Goal: Task Accomplishment & Management: Manage account settings

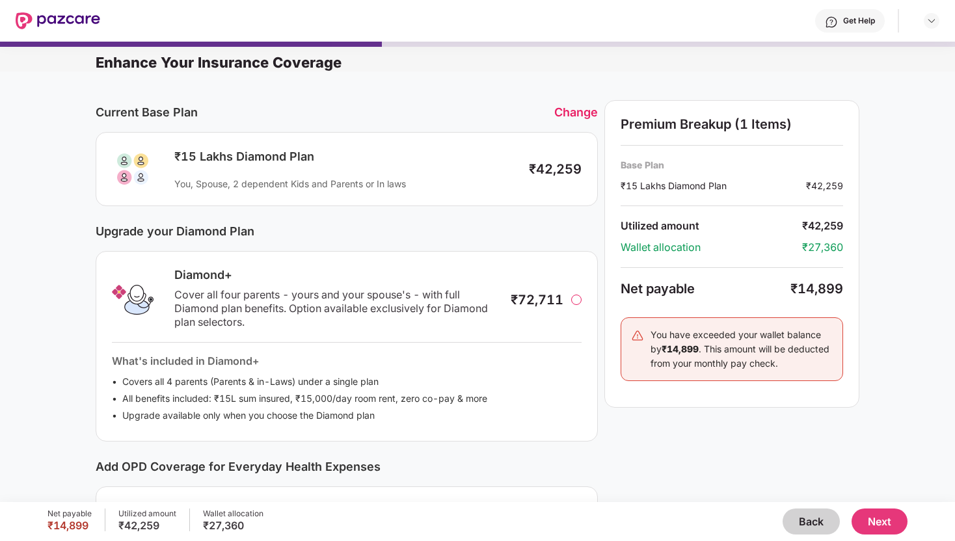
click at [793, 521] on button "Back" at bounding box center [810, 522] width 57 height 26
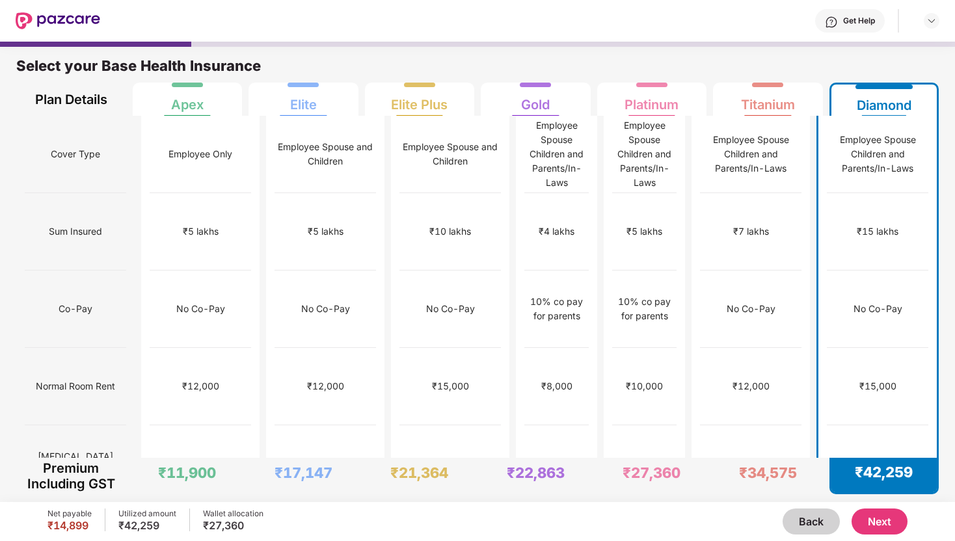
click at [447, 425] on div "No limit" at bounding box center [449, 463] width 101 height 77
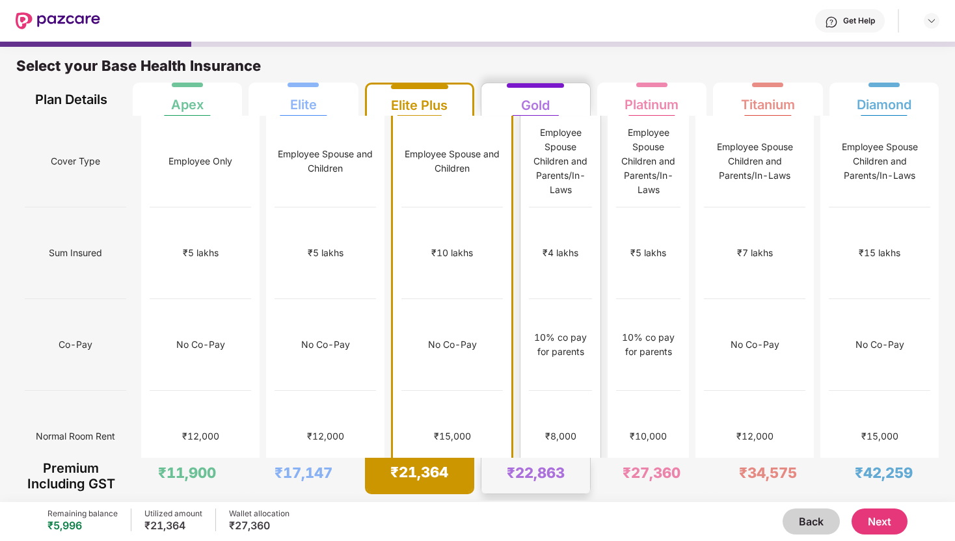
click at [529, 483] on div "No limit" at bounding box center [560, 529] width 63 height 92
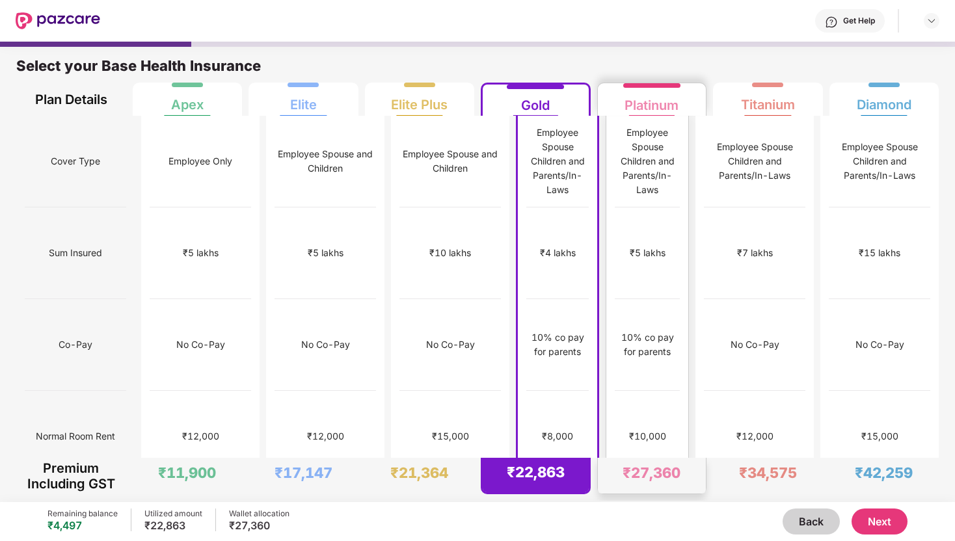
click at [615, 483] on div "No limit" at bounding box center [647, 529] width 65 height 92
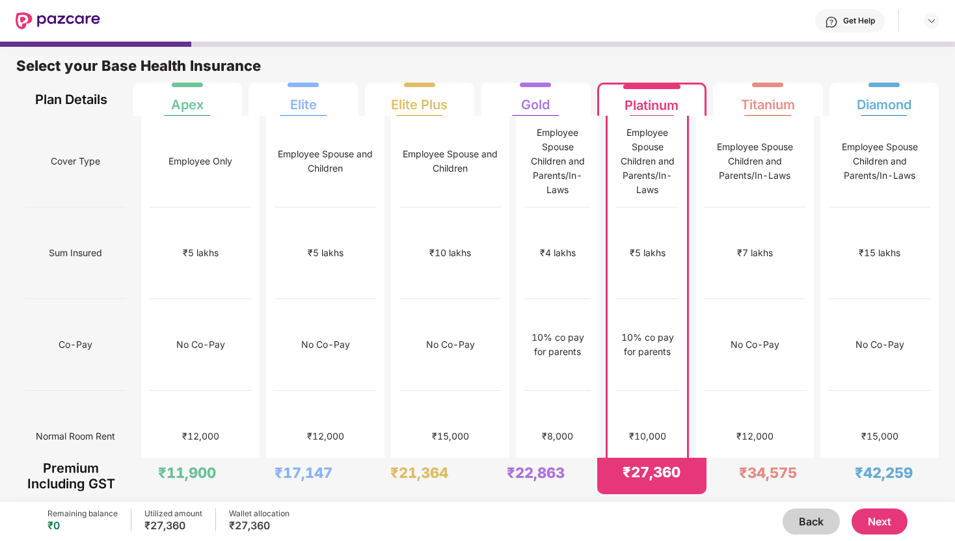
click at [887, 524] on button "Next" at bounding box center [879, 522] width 56 height 26
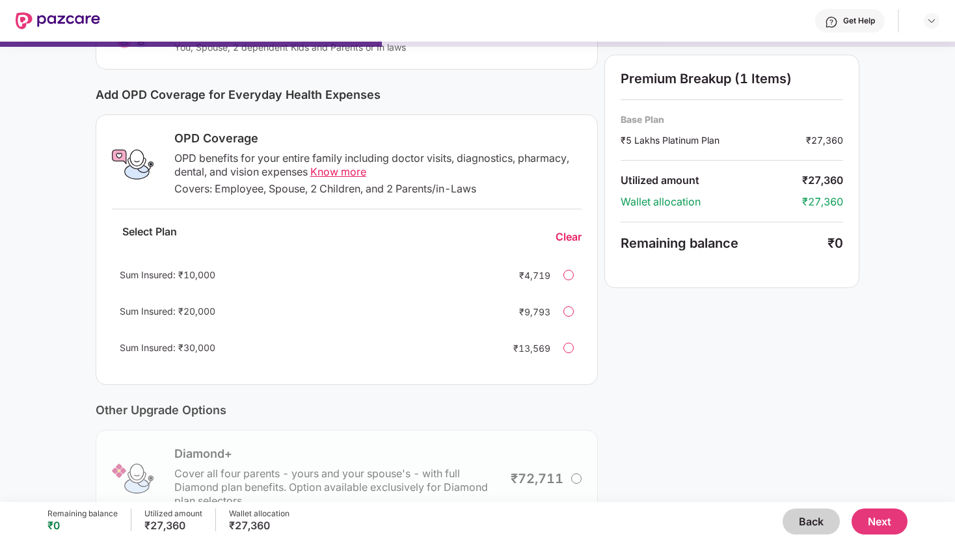
scroll to position [154, 0]
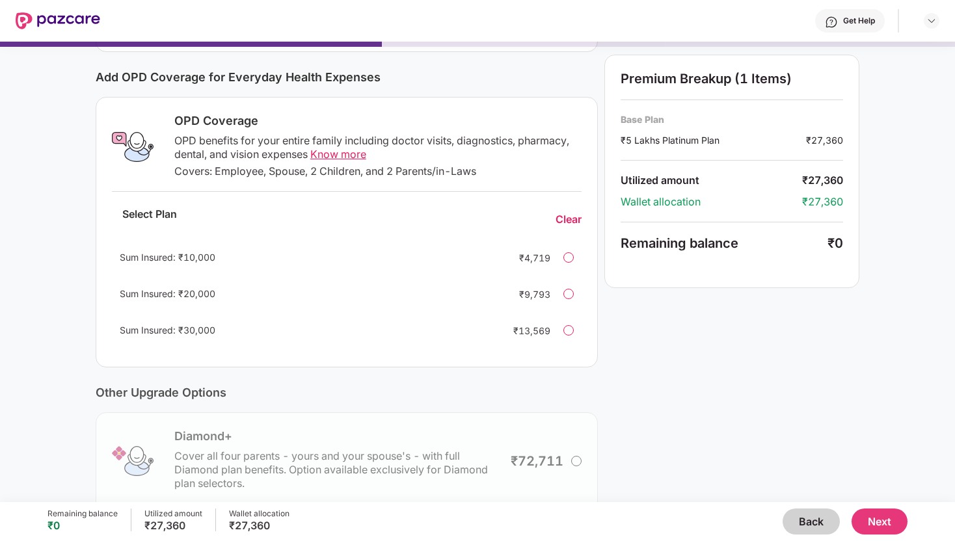
click at [572, 259] on div at bounding box center [568, 257] width 10 height 10
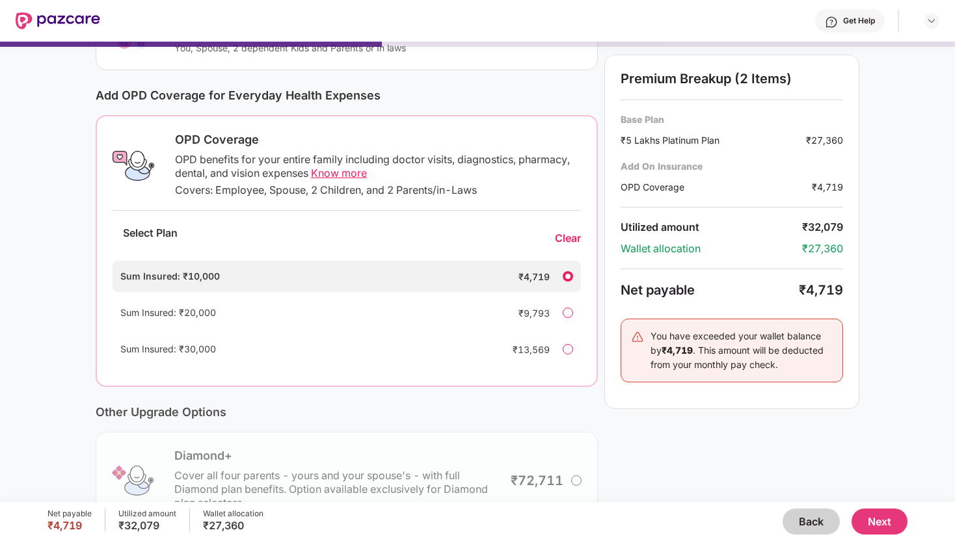
scroll to position [138, 0]
click at [569, 237] on div "Clear" at bounding box center [568, 237] width 26 height 14
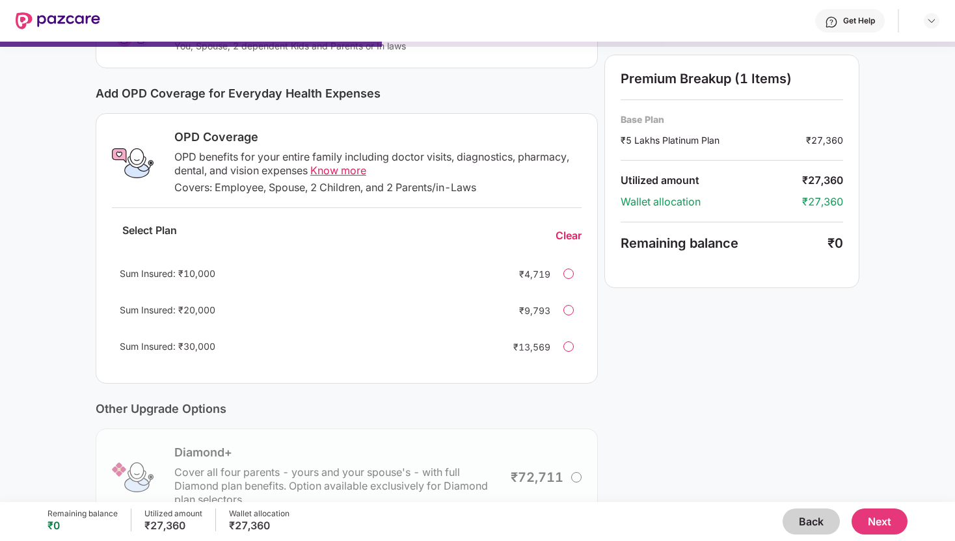
click at [591, 266] on div "OPD Coverage OPD benefits for your entire family including doctor visits, diagn…" at bounding box center [347, 248] width 502 height 271
click at [566, 276] on div at bounding box center [568, 274] width 10 height 10
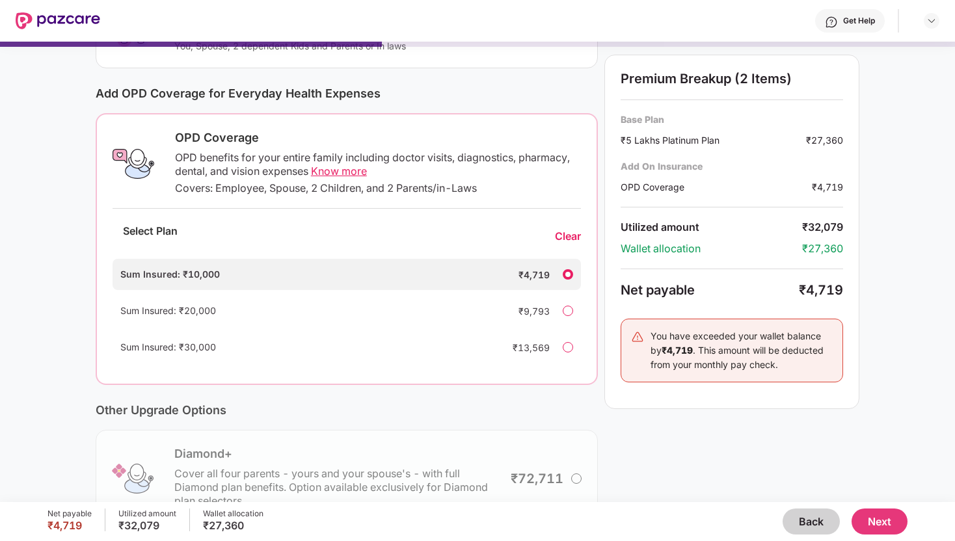
click at [571, 241] on div "Clear" at bounding box center [568, 237] width 26 height 14
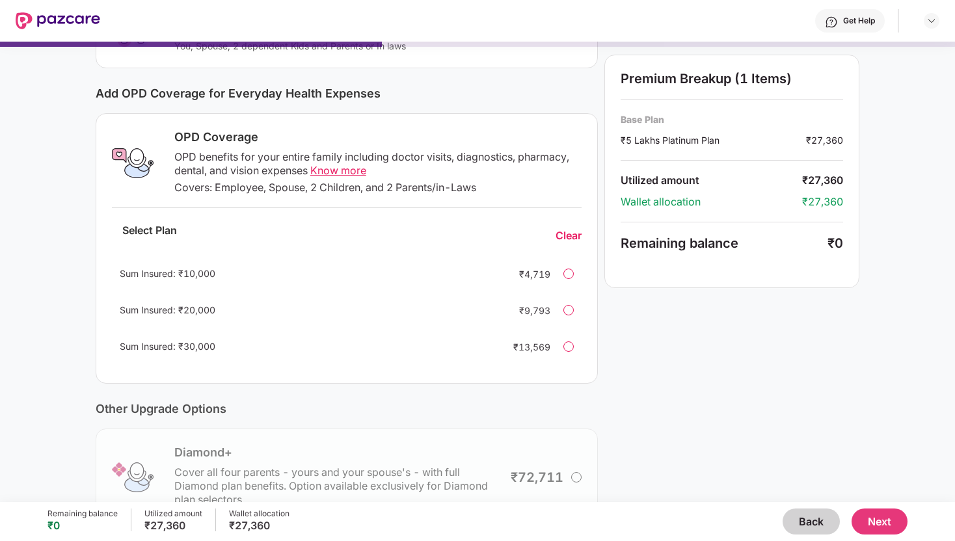
click at [573, 271] on div at bounding box center [568, 274] width 10 height 10
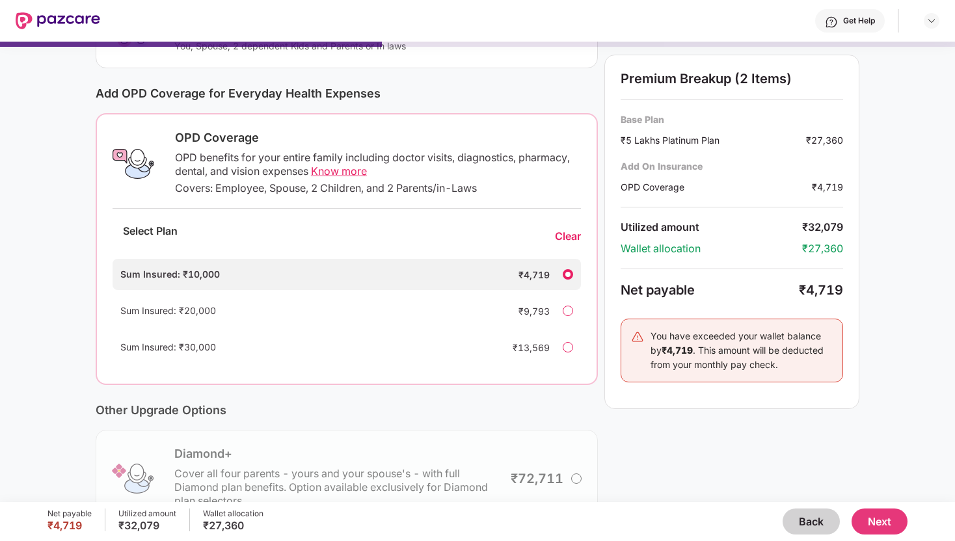
scroll to position [0, 0]
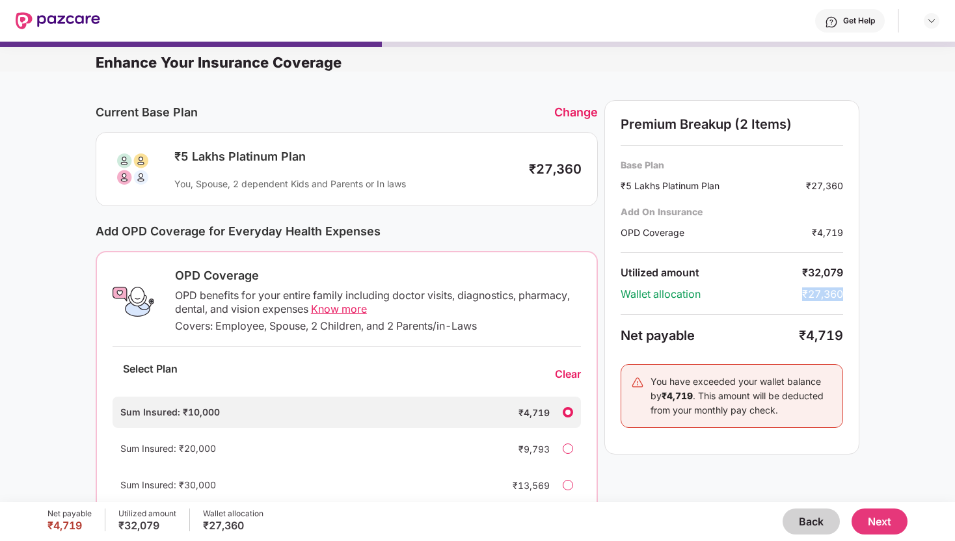
drag, startPoint x: 802, startPoint y: 293, endPoint x: 903, endPoint y: 287, distance: 101.6
click at [894, 287] on div "Current Base Plan Change ₹5 Lakhs Platinum Plan You, Spouse, 2 dependent Kids a…" at bounding box center [477, 423] width 955 height 702
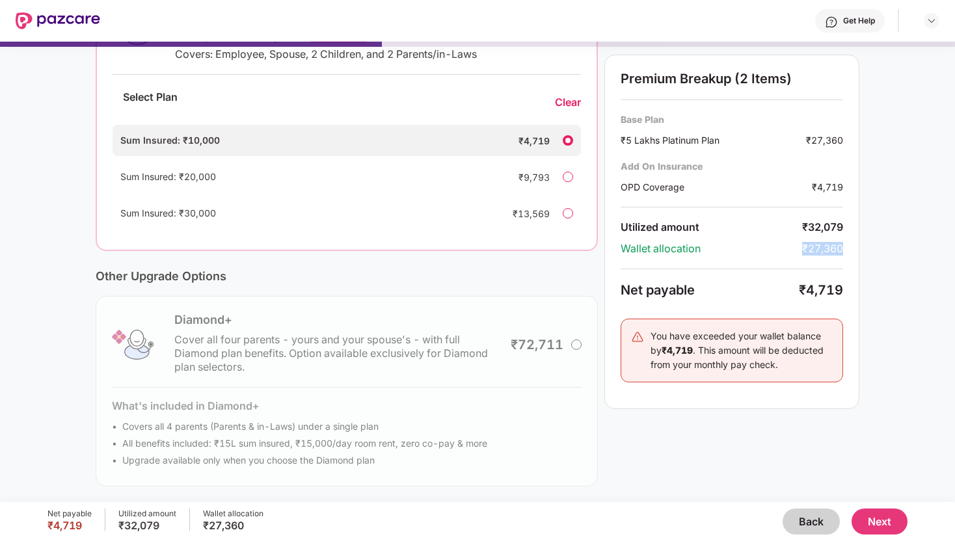
click at [840, 466] on div "Premium Breakup (2 Items) Base Plan ₹5 Lakhs Platinum Plan ₹27,360 Add On Insur…" at bounding box center [731, 157] width 255 height 658
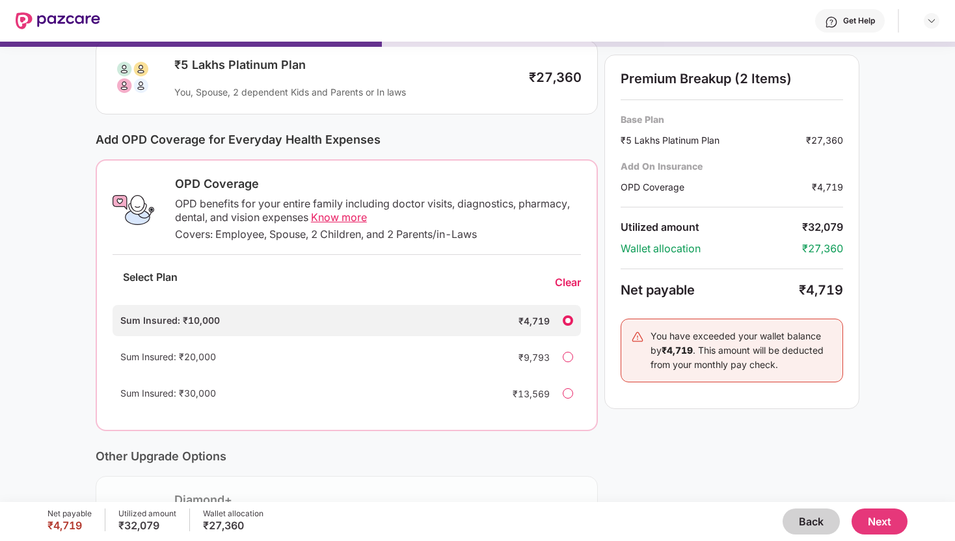
scroll to position [0, 0]
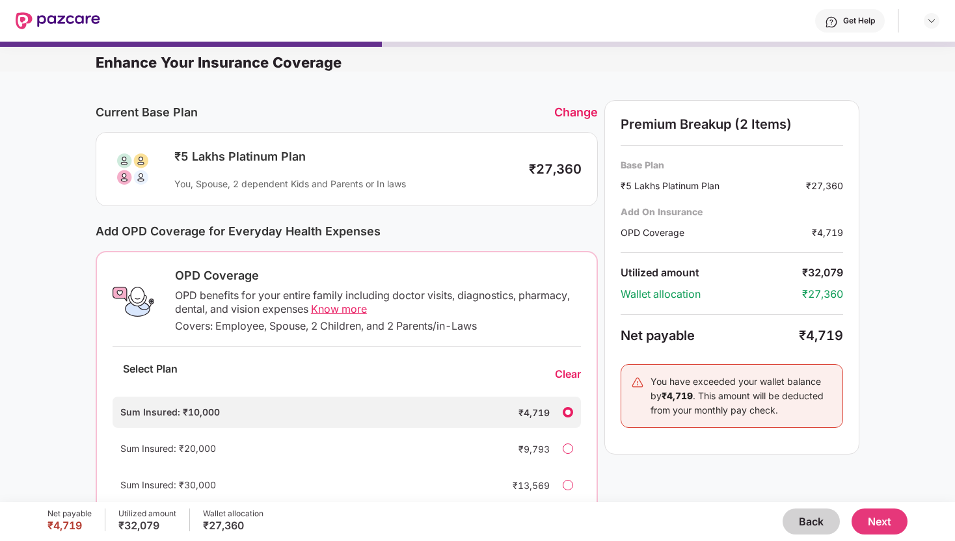
click at [577, 118] on div "Change" at bounding box center [576, 112] width 44 height 14
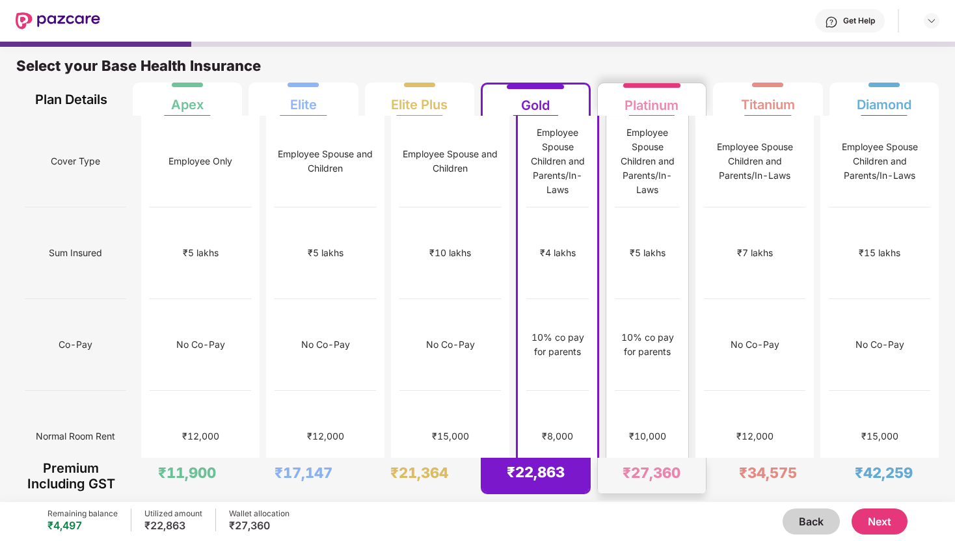
click at [659, 304] on div "10% co pay for parents" at bounding box center [647, 345] width 65 height 92
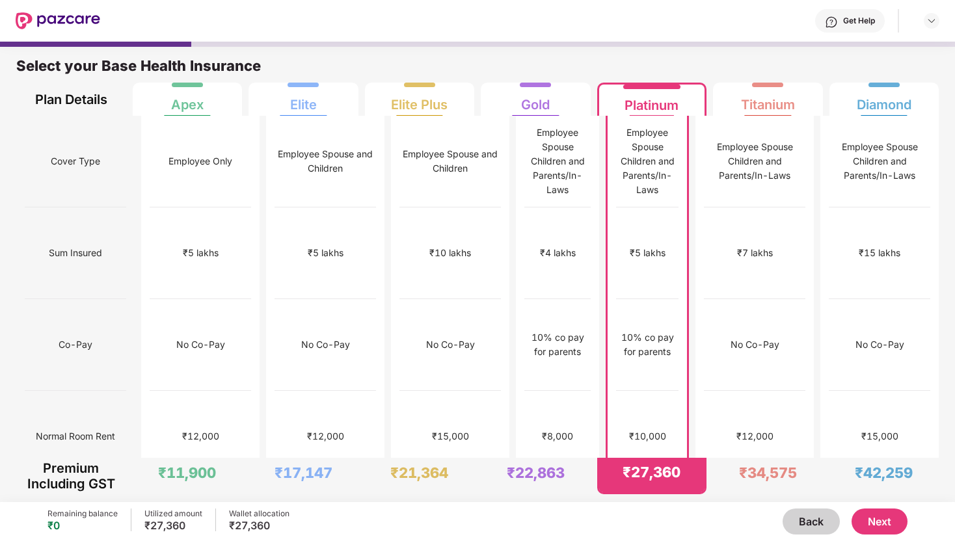
click at [894, 517] on button "Next" at bounding box center [879, 522] width 56 height 26
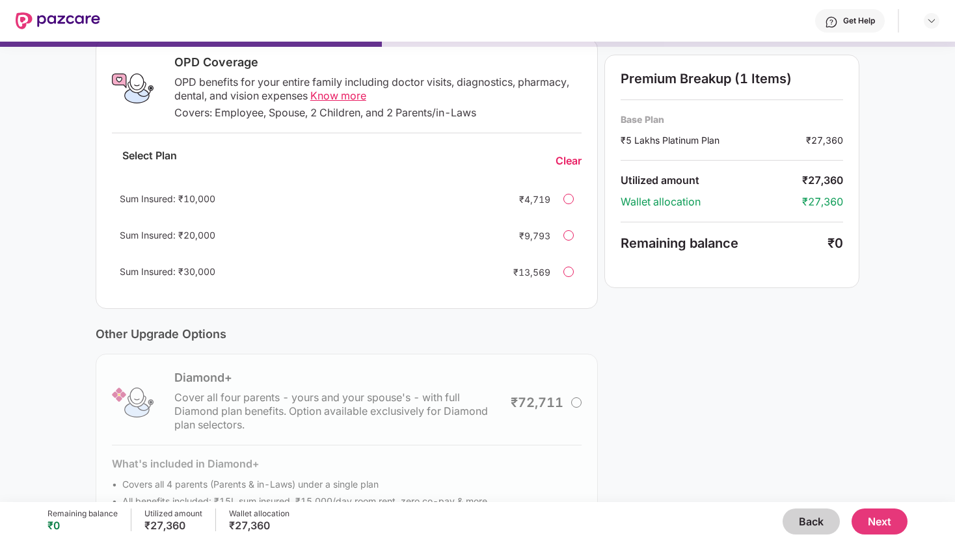
click at [564, 196] on div at bounding box center [568, 199] width 10 height 10
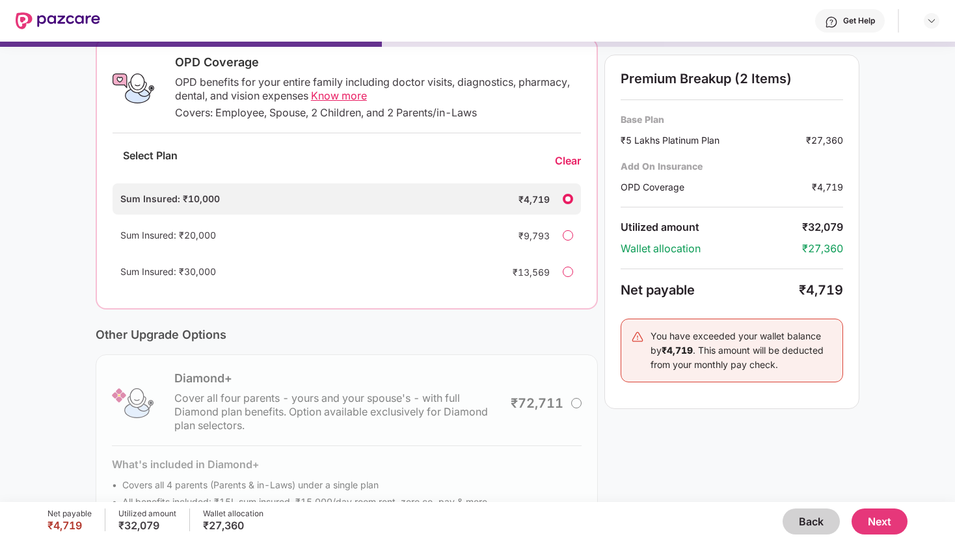
click at [805, 514] on button "Back" at bounding box center [810, 522] width 57 height 26
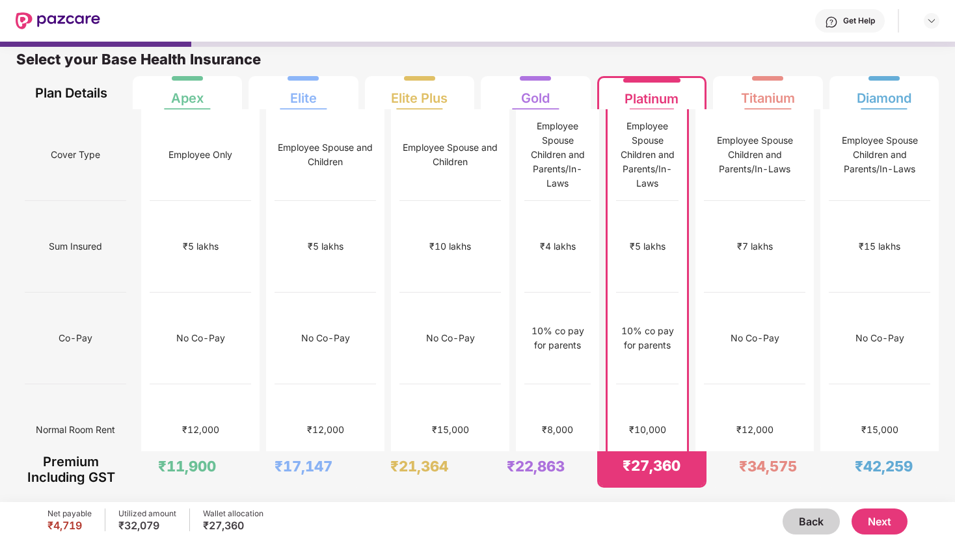
scroll to position [7, 0]
click at [525, 293] on div "10% co pay for parents" at bounding box center [557, 339] width 65 height 92
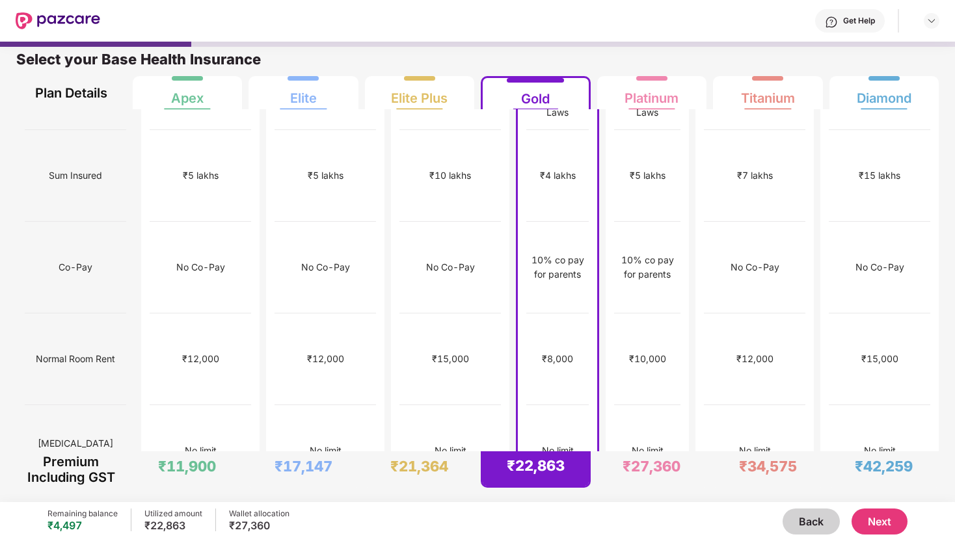
scroll to position [0, 0]
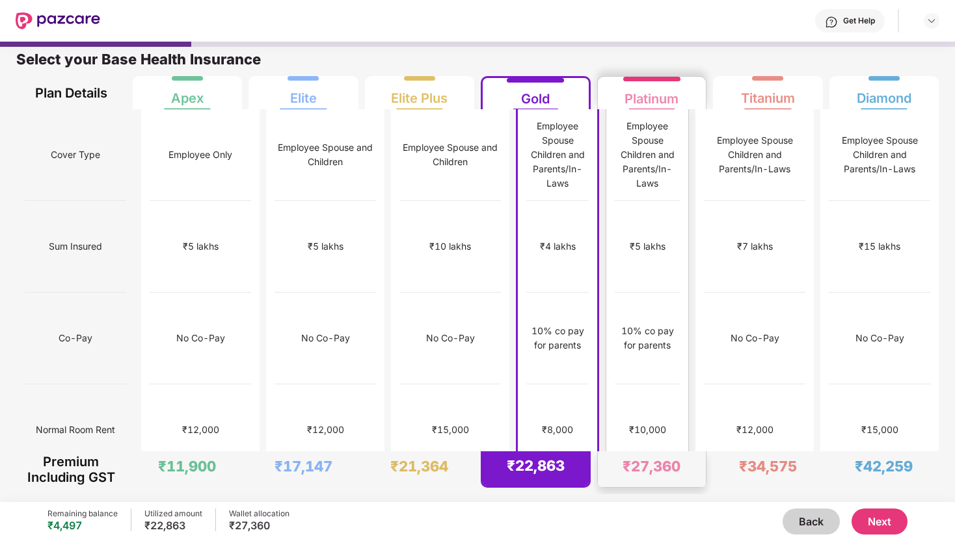
click at [659, 293] on div "10% co pay for parents" at bounding box center [647, 339] width 65 height 92
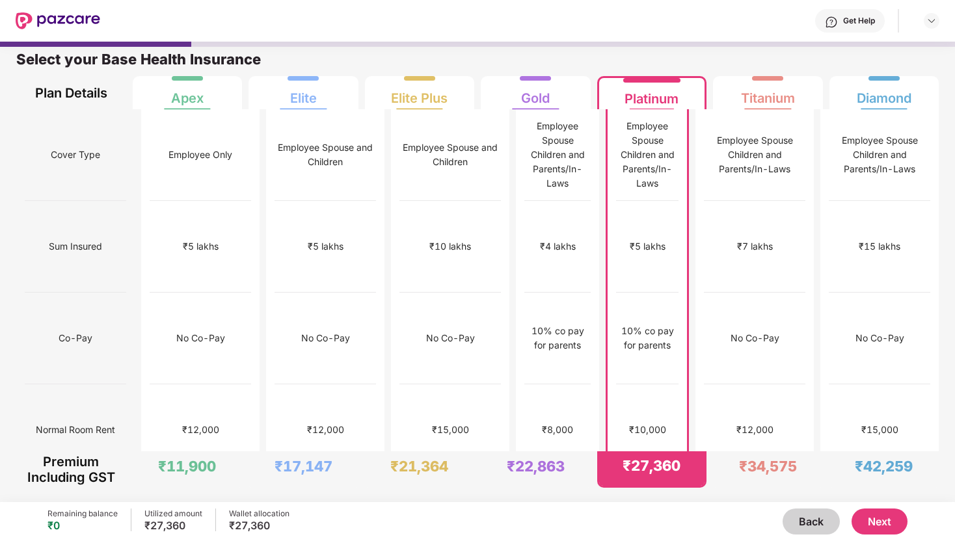
click at [864, 535] on div "Remaining balance ₹0 Utilized amount ₹27,360 Wallet allocation ₹27,360 Back Next" at bounding box center [476, 521] width 859 height 39
click at [899, 520] on button "Next" at bounding box center [879, 522] width 56 height 26
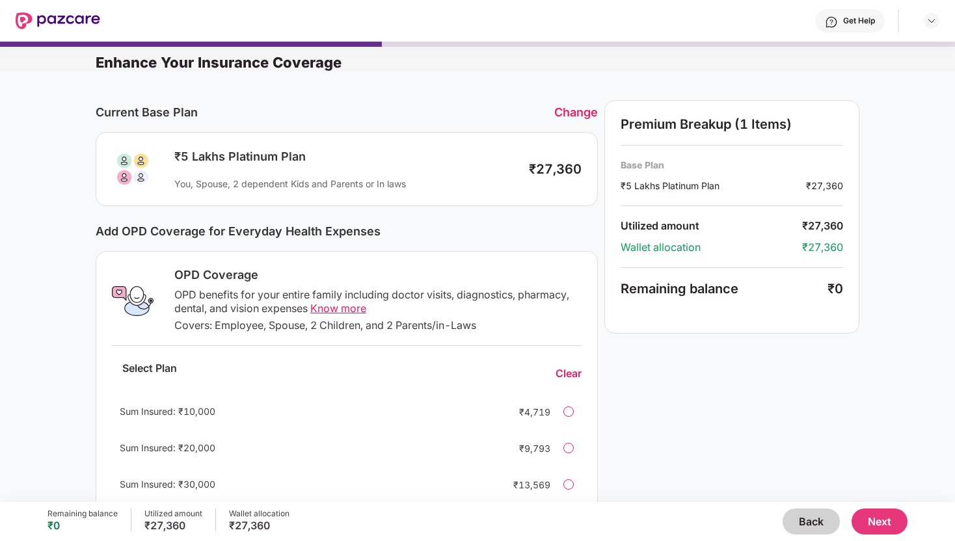
click at [572, 416] on div "Sum Insured: ₹10,000 ₹4,719" at bounding box center [347, 411] width 470 height 31
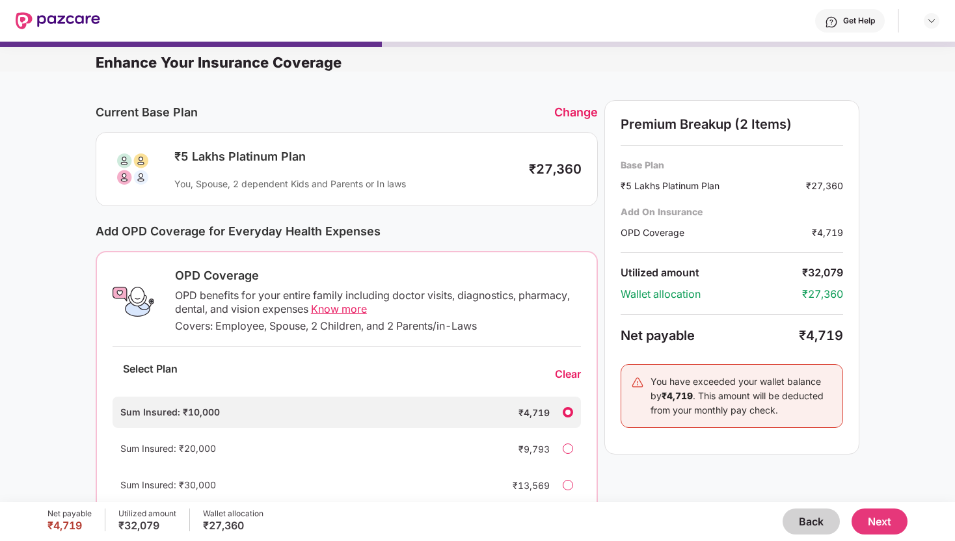
scroll to position [272, 0]
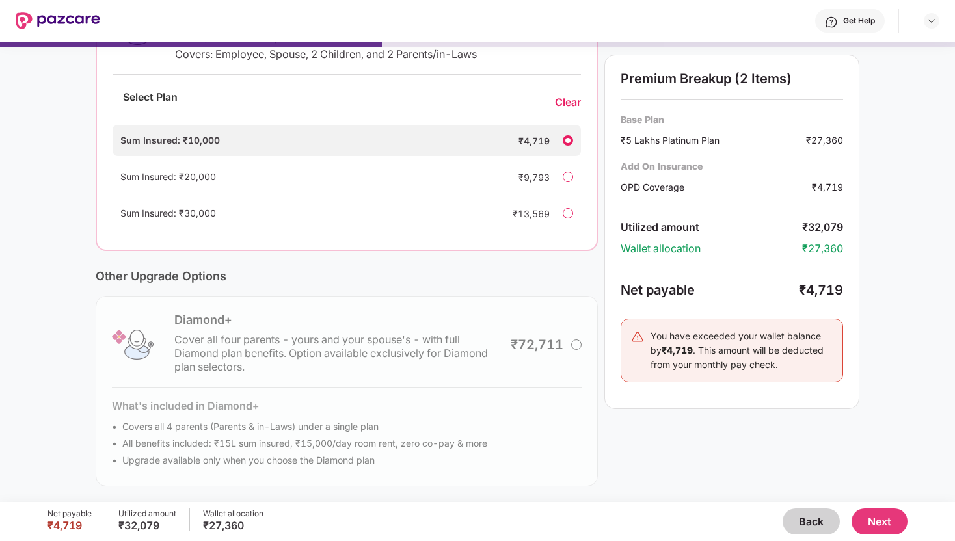
click at [901, 530] on button "Next" at bounding box center [879, 522] width 56 height 26
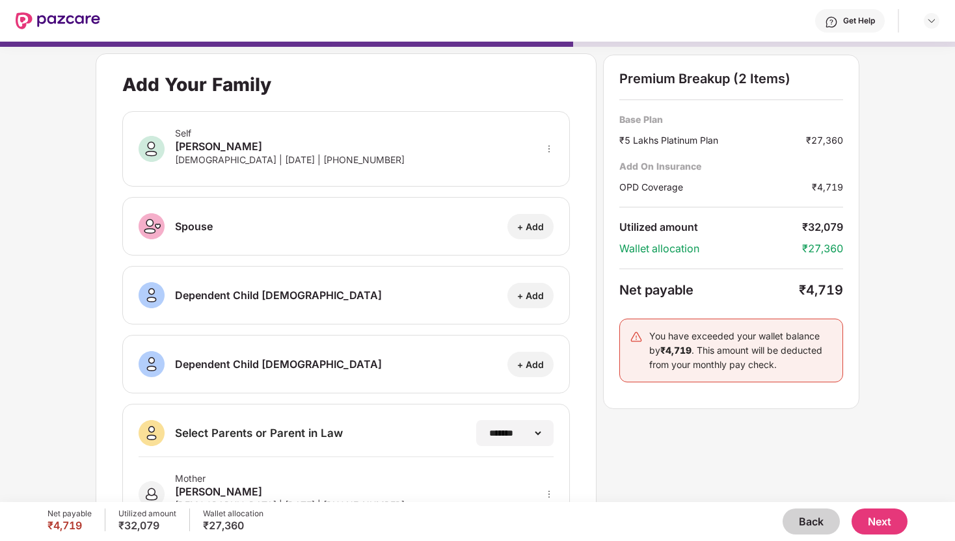
scroll to position [135, 0]
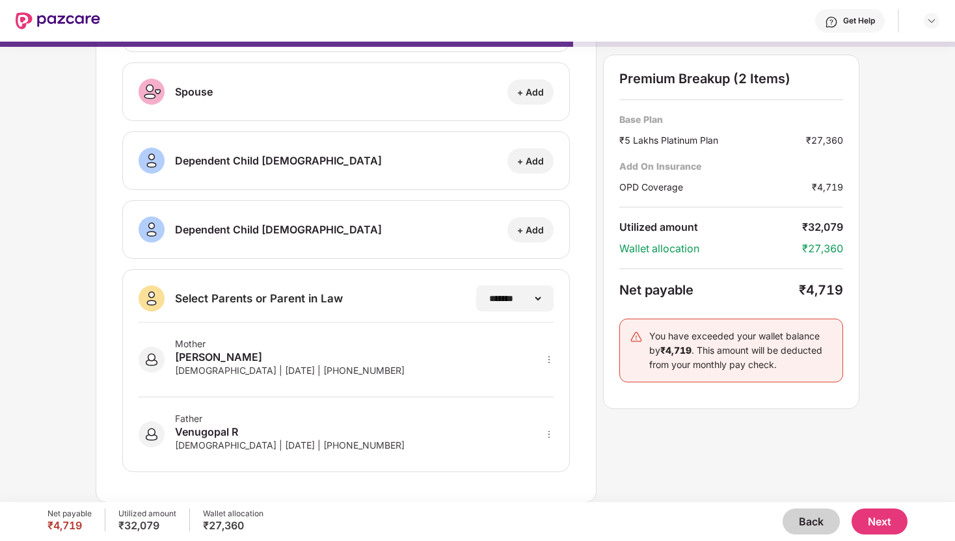
click at [875, 519] on button "Next" at bounding box center [879, 522] width 56 height 26
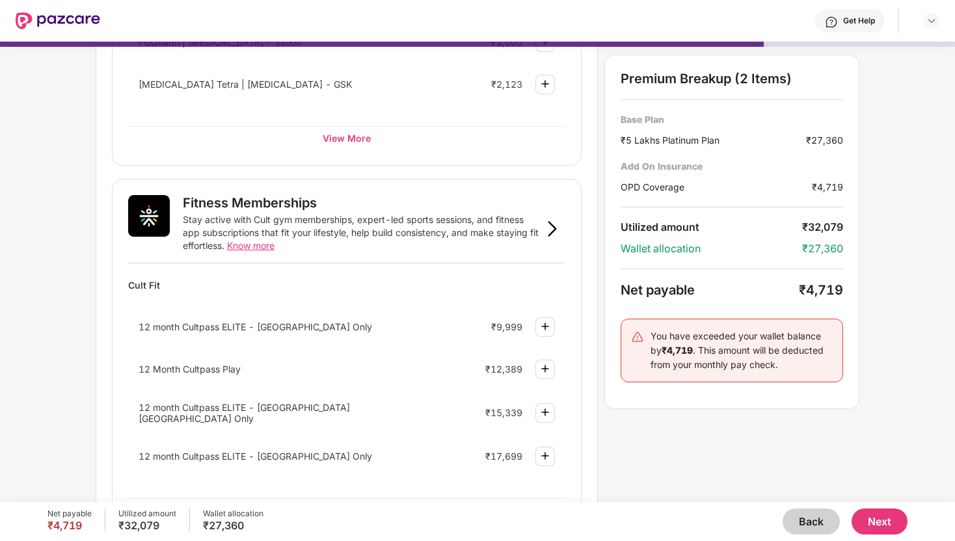
scroll to position [0, 0]
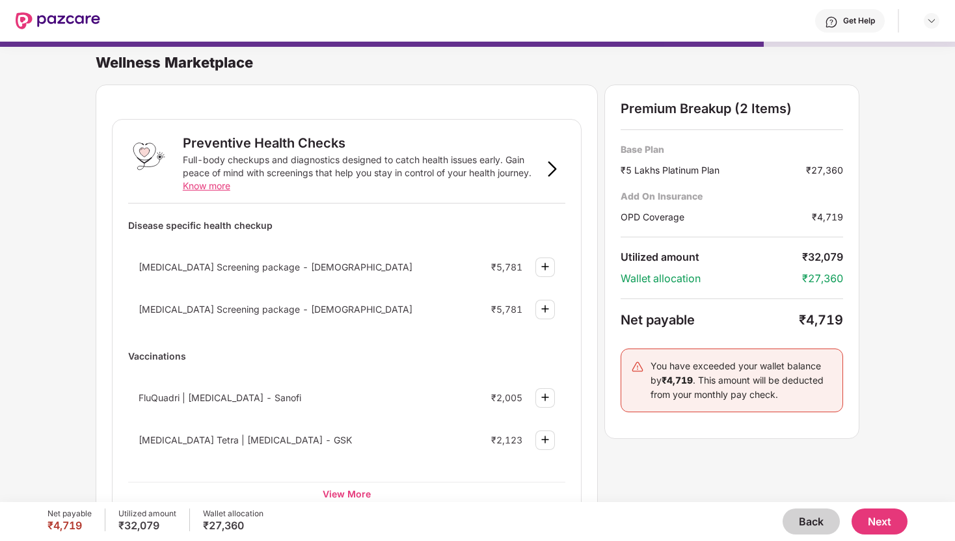
click at [905, 523] on button "Next" at bounding box center [879, 522] width 56 height 26
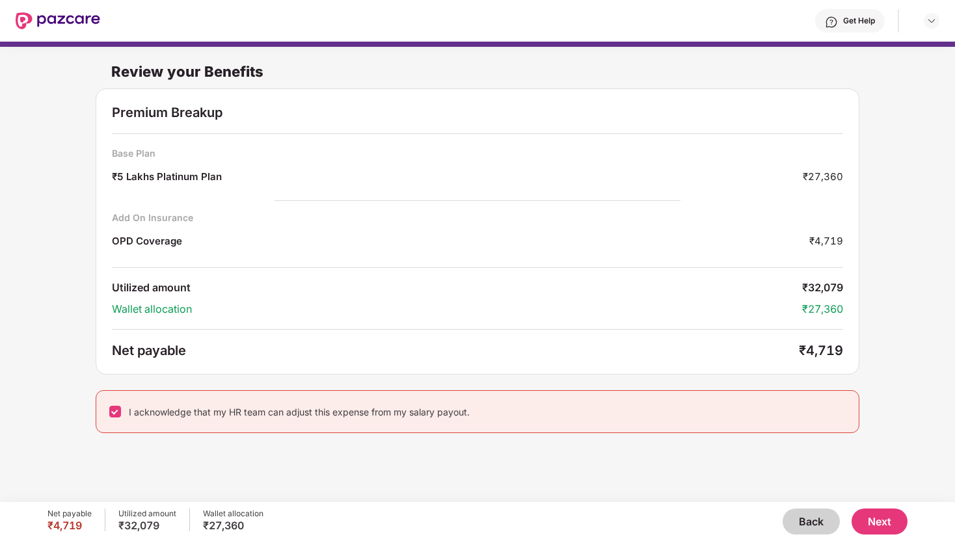
click at [884, 524] on button "Next" at bounding box center [879, 522] width 56 height 26
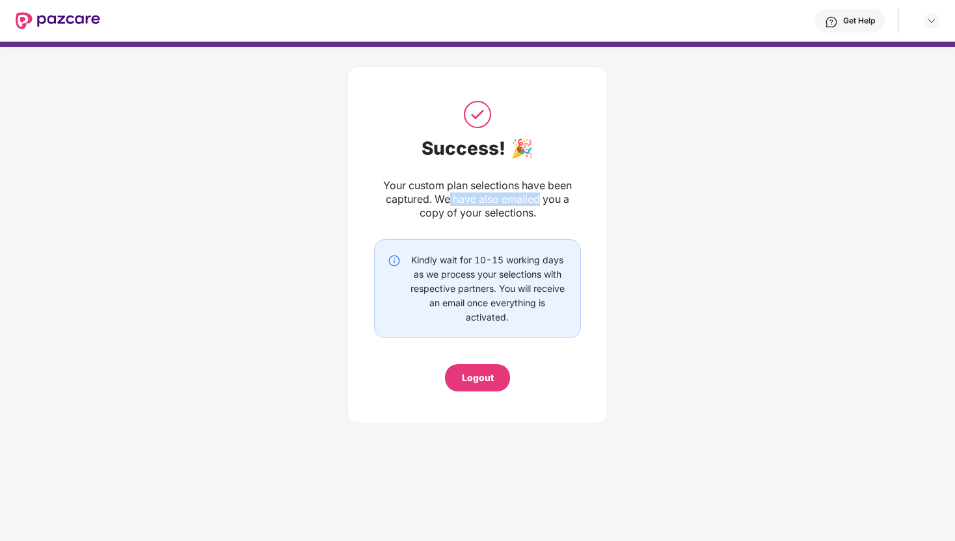
drag, startPoint x: 447, startPoint y: 200, endPoint x: 625, endPoint y: 198, distance: 177.6
click at [622, 197] on div "Success! 🎉 Your custom plan selections have been captured. We have also emailed…" at bounding box center [477, 242] width 955 height 390
click at [575, 223] on div "Success! 🎉 Your custom plan selections have been captured. We have also emailed…" at bounding box center [477, 244] width 207 height 293
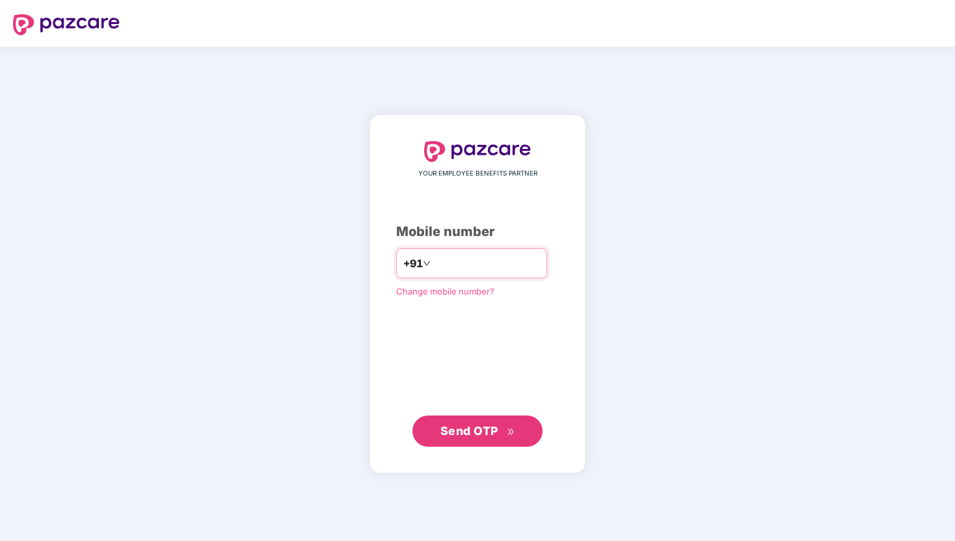
type input "**********"
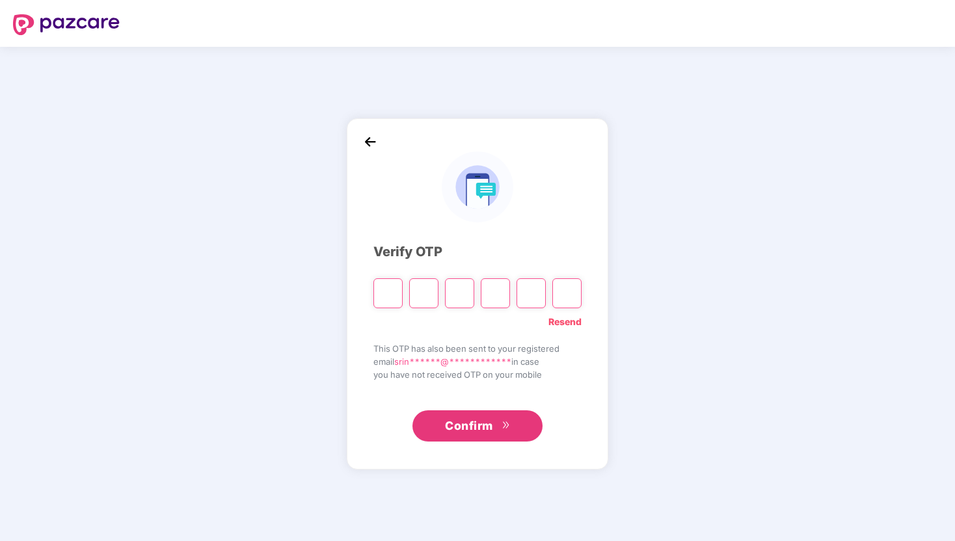
click at [386, 285] on input "Please enter verification code. Digit 1" at bounding box center [387, 293] width 29 height 30
type input "*"
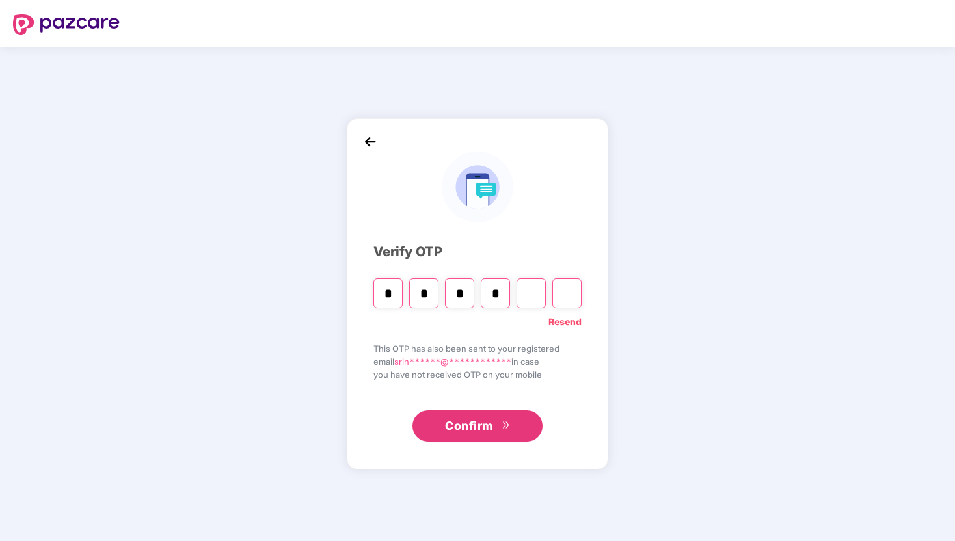
type input "*"
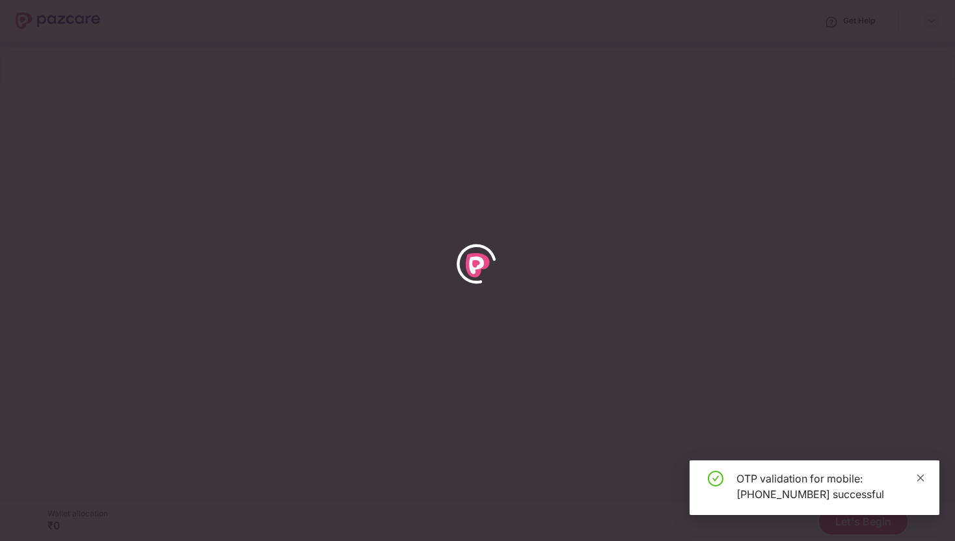
click at [920, 480] on icon "close" at bounding box center [920, 477] width 9 height 9
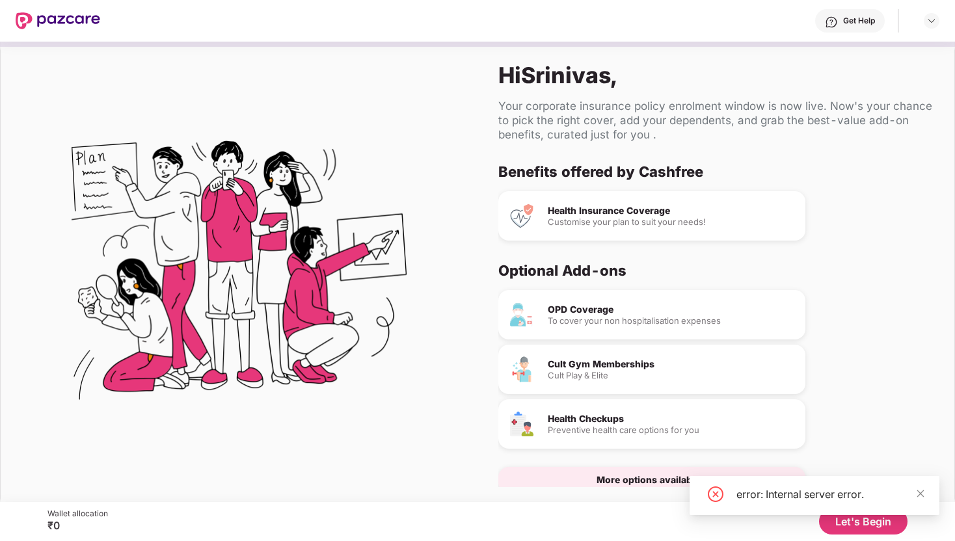
scroll to position [27, 0]
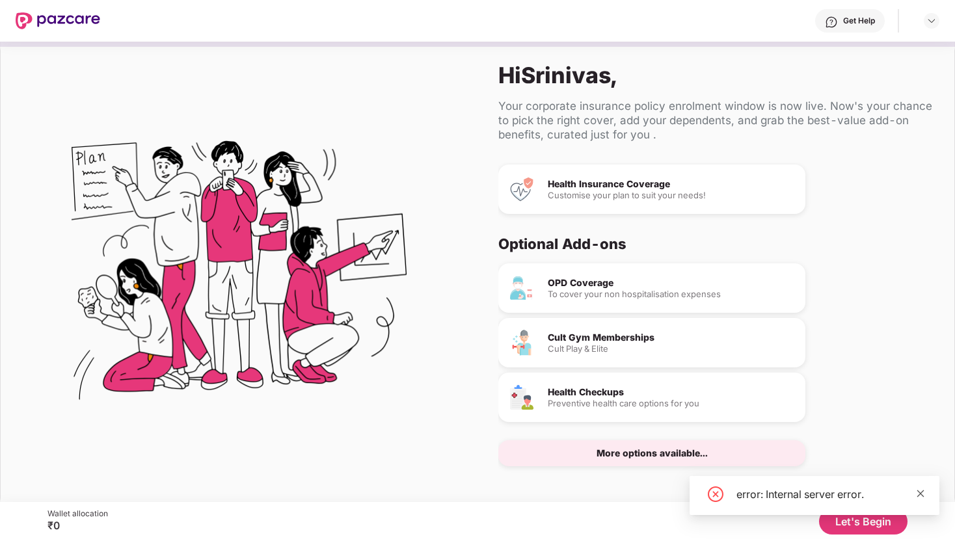
click at [921, 494] on icon "close" at bounding box center [920, 493] width 9 height 9
click at [864, 519] on button "Let's Begin" at bounding box center [863, 522] width 88 height 26
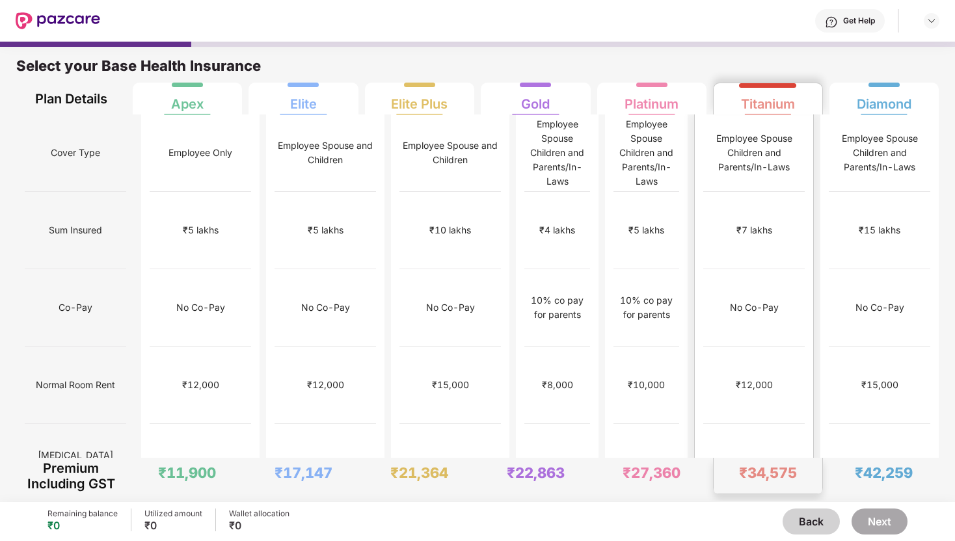
click at [774, 424] on div "No limit" at bounding box center [753, 462] width 101 height 77
